Goal: Information Seeking & Learning: Compare options

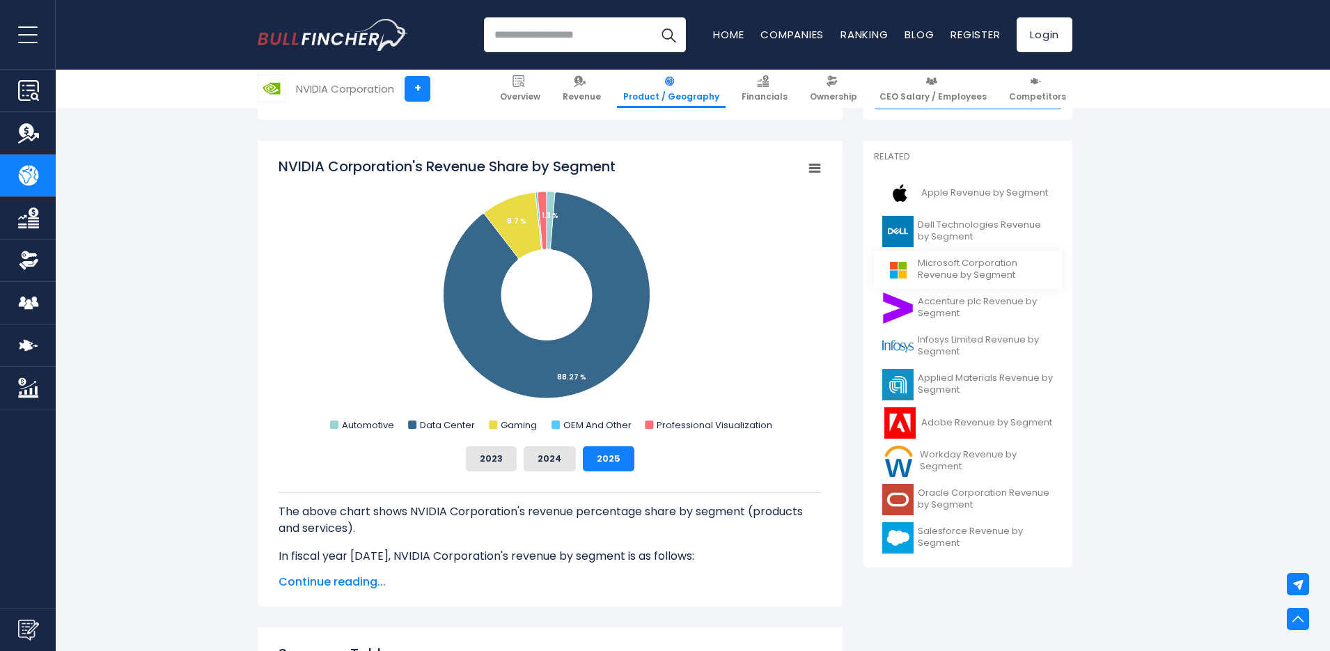
click at [945, 278] on span "Microsoft Corporation Revenue by Segment" at bounding box center [986, 270] width 136 height 24
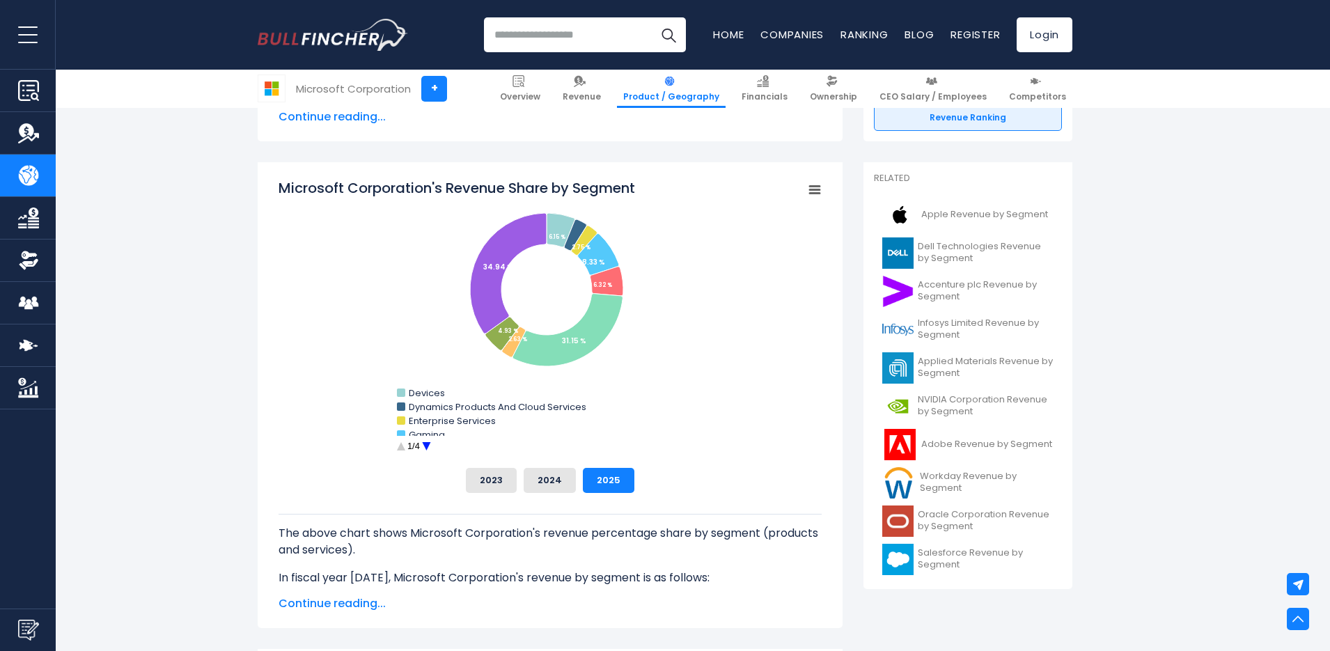
click at [427, 447] on circle "Microsoft Corporation's Revenue Share by Segment" at bounding box center [427, 447] width 22 height 22
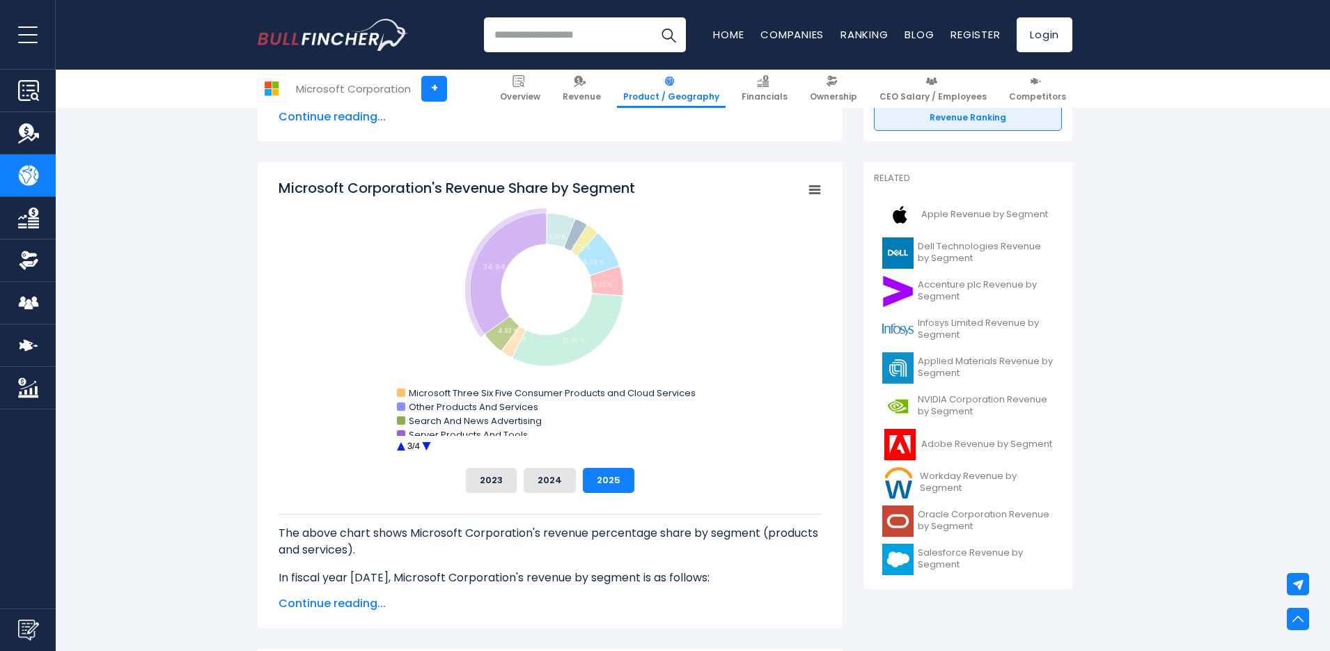
click at [423, 444] on circle "Microsoft Corporation's Revenue Share by Segment" at bounding box center [427, 447] width 22 height 22
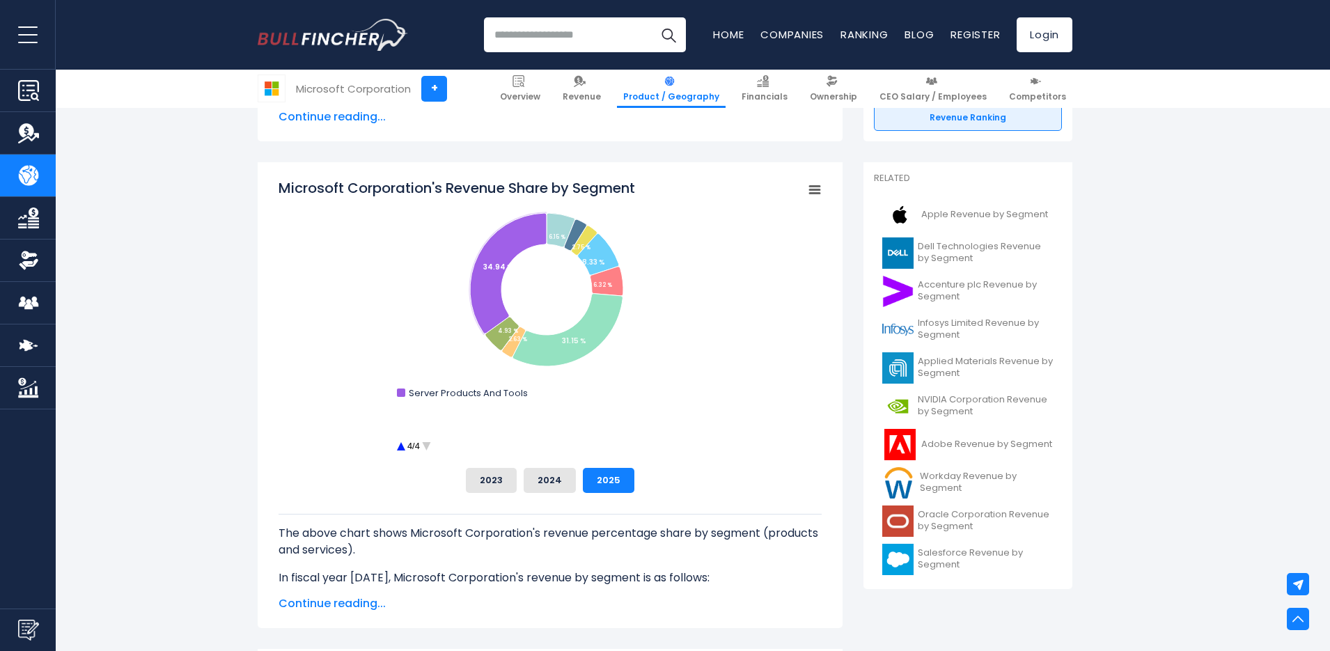
scroll to position [650, 0]
